Goal: Find specific page/section: Find specific page/section

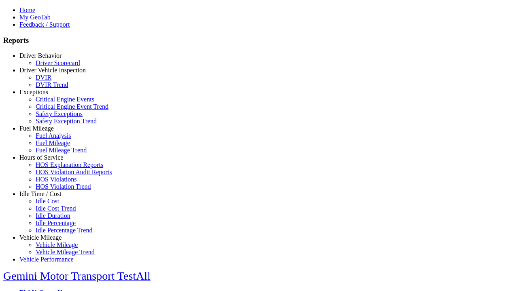
click at [47, 95] on link "Exceptions" at bounding box center [33, 92] width 29 height 7
click at [53, 103] on link "Critical Engine Events" at bounding box center [65, 99] width 59 height 7
type input "*********"
